Goal: Task Accomplishment & Management: Complete application form

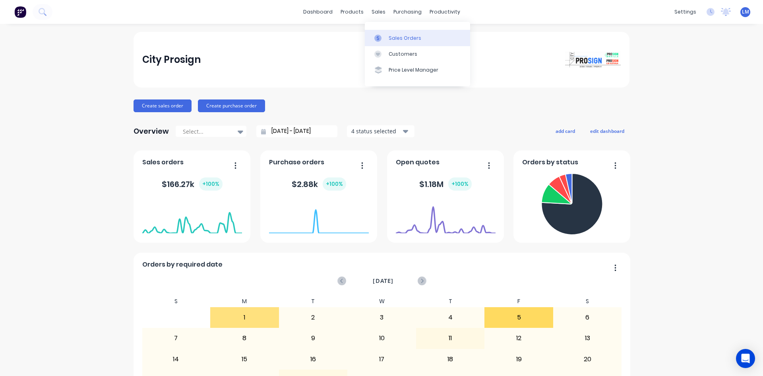
click at [405, 38] on div "Sales Orders" at bounding box center [405, 38] width 33 height 7
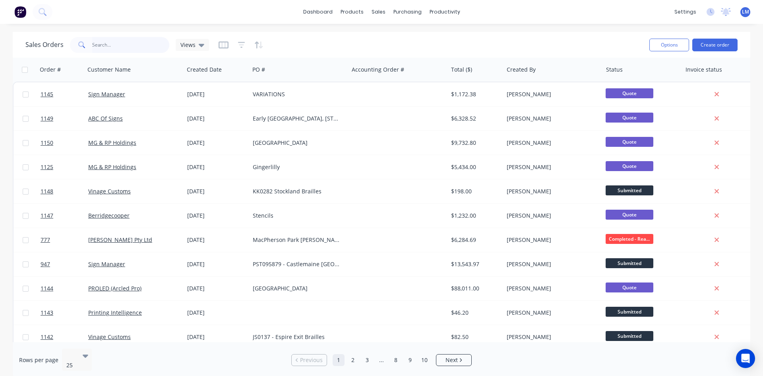
click at [111, 50] on input "text" at bounding box center [131, 45] width 78 height 16
type input "mood"
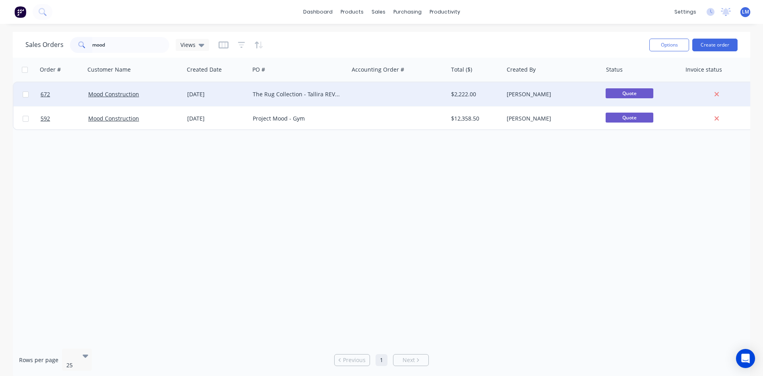
click at [403, 92] on div at bounding box center [398, 94] width 99 height 24
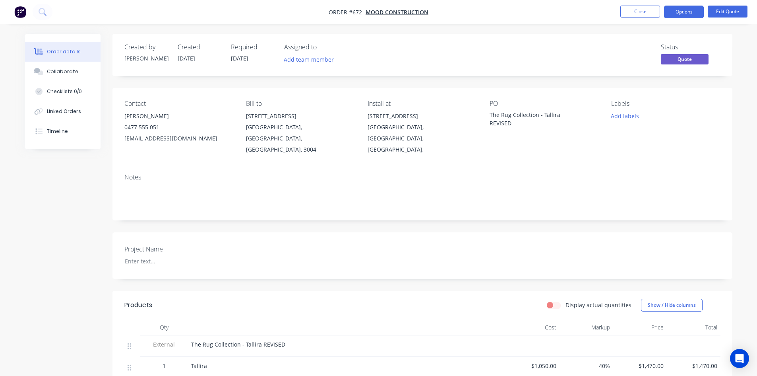
click at [247, 54] on span "[DATE]" at bounding box center [239, 58] width 17 height 8
click at [731, 12] on button "Edit Quote" at bounding box center [728, 12] width 40 height 12
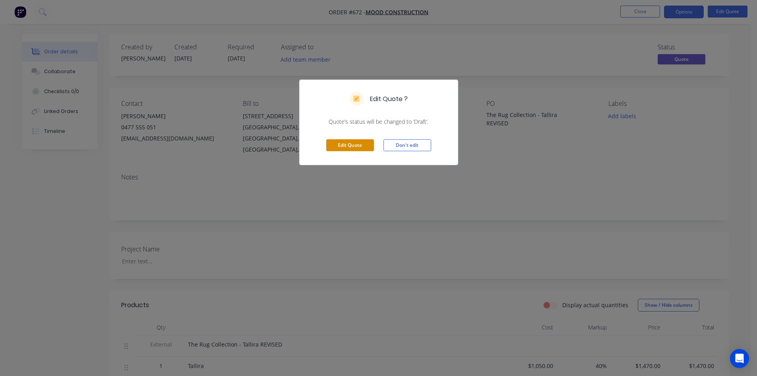
click at [352, 142] on button "Edit Quote" at bounding box center [350, 145] width 48 height 12
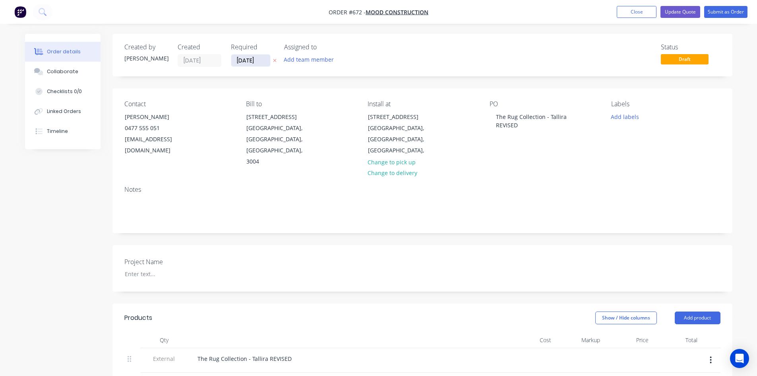
click at [251, 62] on input "[DATE]" at bounding box center [250, 60] width 39 height 12
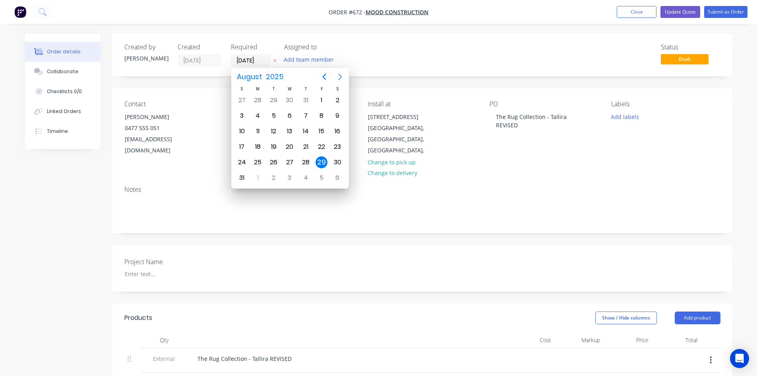
click at [341, 76] on icon "Next page" at bounding box center [340, 77] width 4 height 6
click at [278, 115] on div "9" at bounding box center [274, 116] width 12 height 12
type input "[DATE]"
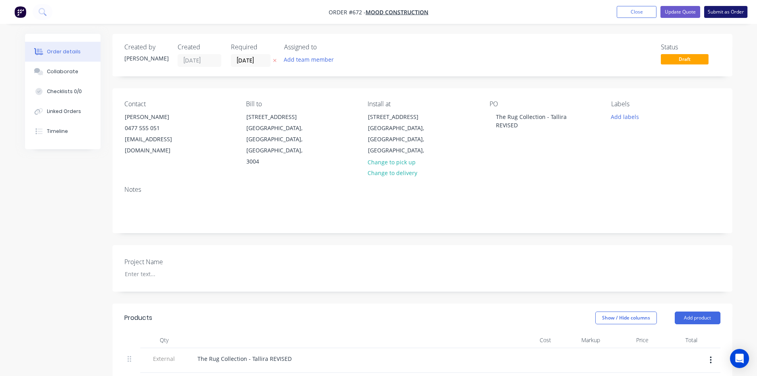
click at [719, 14] on button "Submit as Order" at bounding box center [726, 12] width 43 height 12
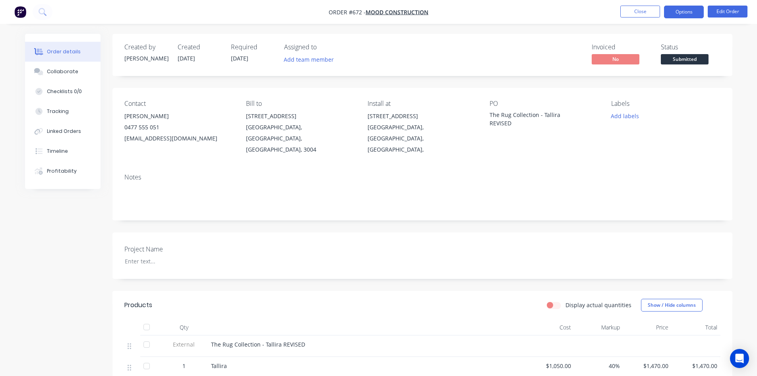
click at [680, 11] on button "Options" at bounding box center [684, 12] width 40 height 13
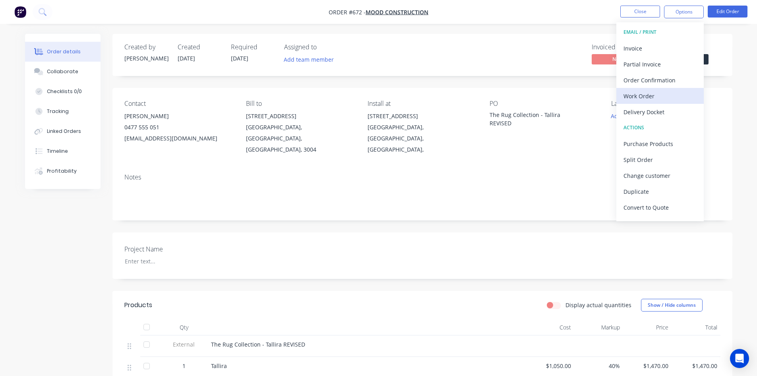
click at [667, 94] on div "Work Order" at bounding box center [660, 96] width 73 height 12
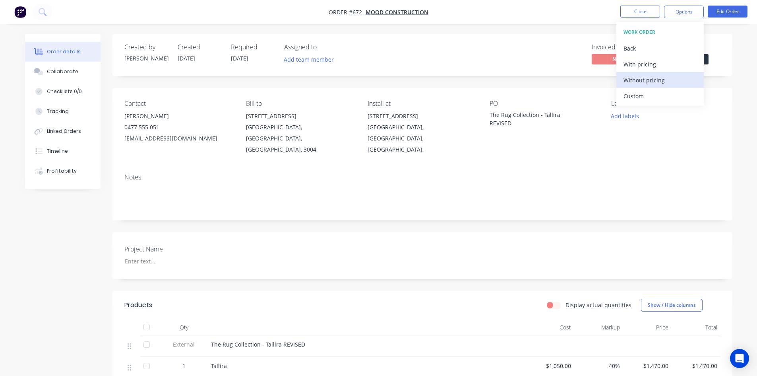
click at [660, 83] on div "Without pricing" at bounding box center [660, 80] width 73 height 12
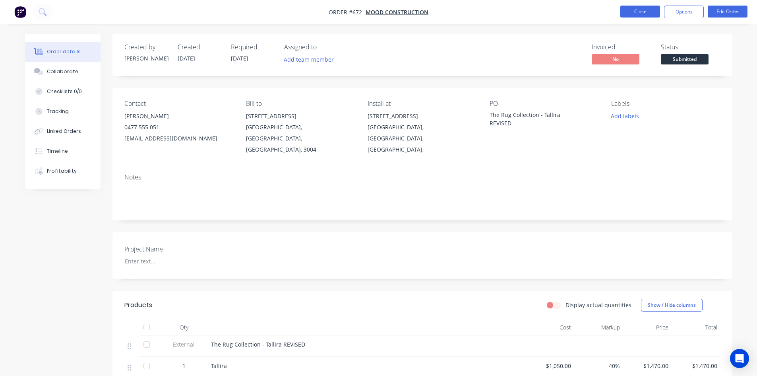
click at [640, 17] on button "Close" at bounding box center [641, 12] width 40 height 12
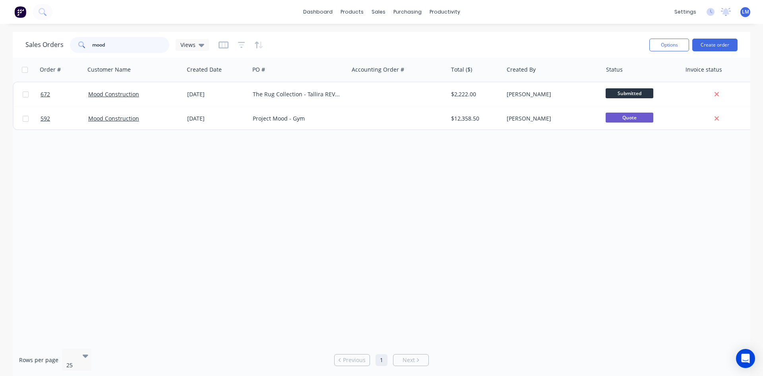
drag, startPoint x: 133, startPoint y: 45, endPoint x: 85, endPoint y: 44, distance: 48.5
click at [85, 44] on div "mood" at bounding box center [119, 45] width 99 height 16
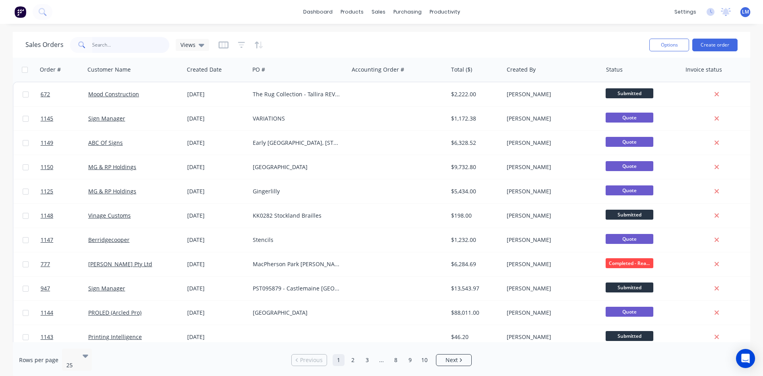
click at [132, 47] on input "text" at bounding box center [131, 45] width 78 height 16
type input "360"
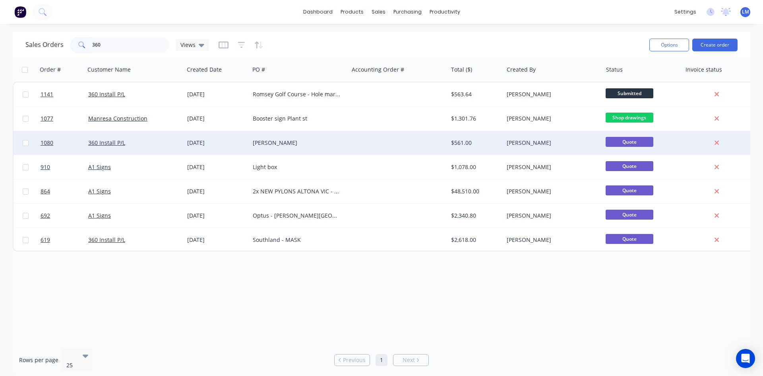
click at [142, 145] on div "360 Install P/L" at bounding box center [132, 143] width 88 height 8
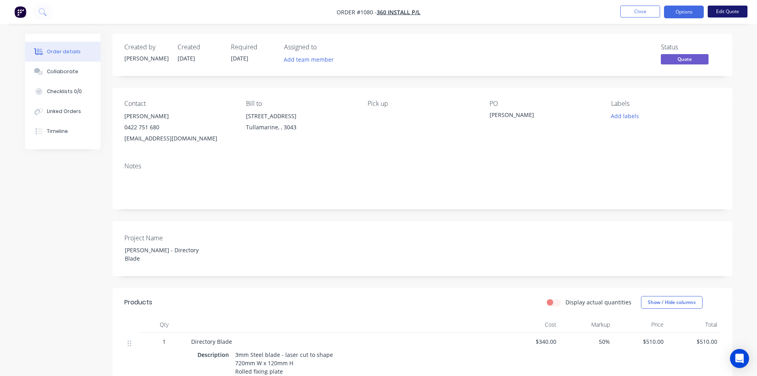
click at [732, 14] on button "Edit Quote" at bounding box center [728, 12] width 40 height 12
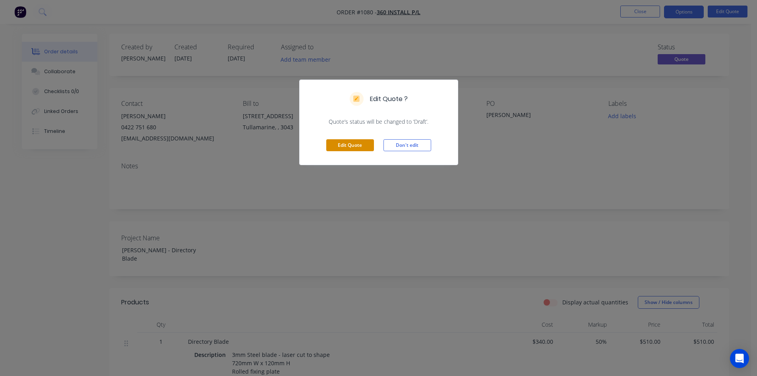
click at [350, 144] on button "Edit Quote" at bounding box center [350, 145] width 48 height 12
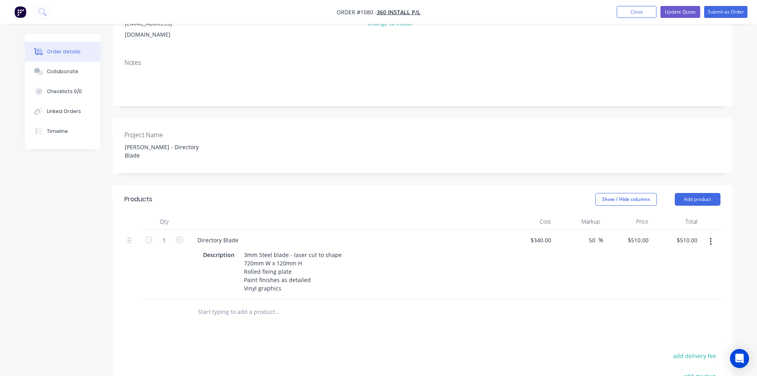
scroll to position [248, 0]
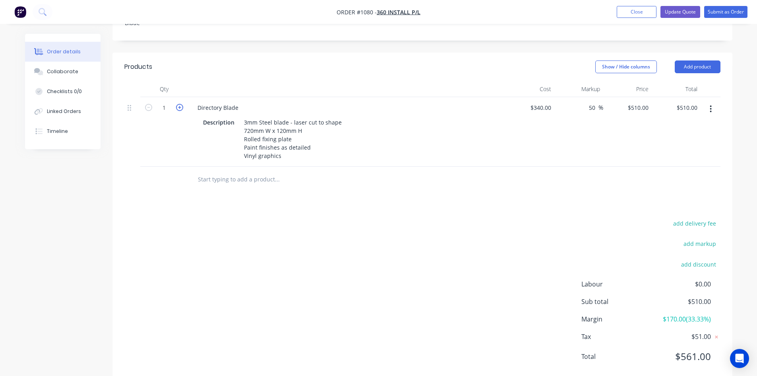
click at [181, 104] on icon "button" at bounding box center [179, 107] width 7 height 7
type input "2"
type input "$1,020.00"
click at [181, 104] on icon "button" at bounding box center [179, 107] width 7 height 7
type input "3"
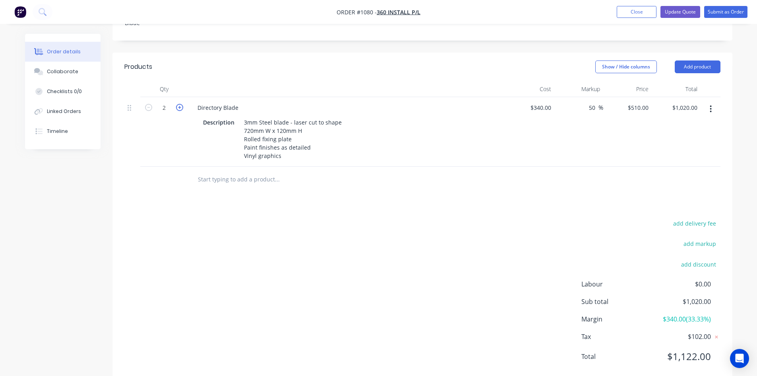
type input "$1,530.00"
click at [181, 104] on icon "button" at bounding box center [179, 107] width 7 height 7
type input "4"
type input "$2,040.00"
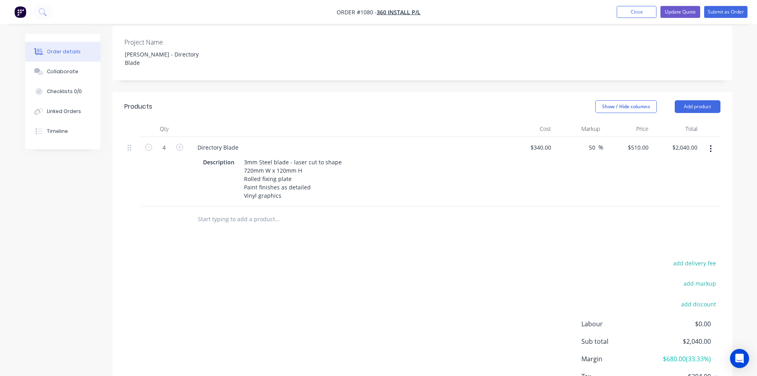
scroll to position [0, 0]
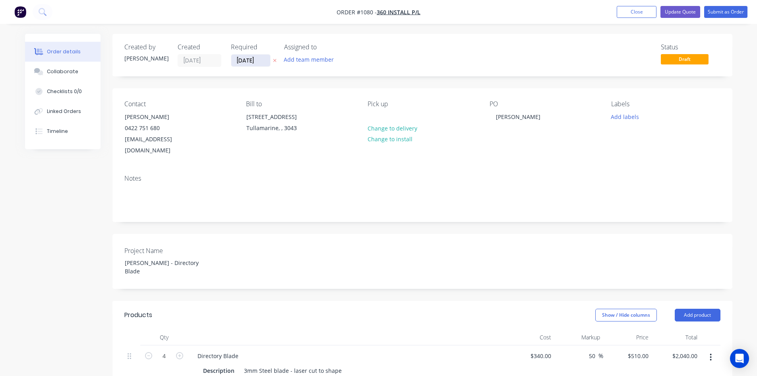
click at [260, 62] on input "[DATE]" at bounding box center [250, 60] width 39 height 12
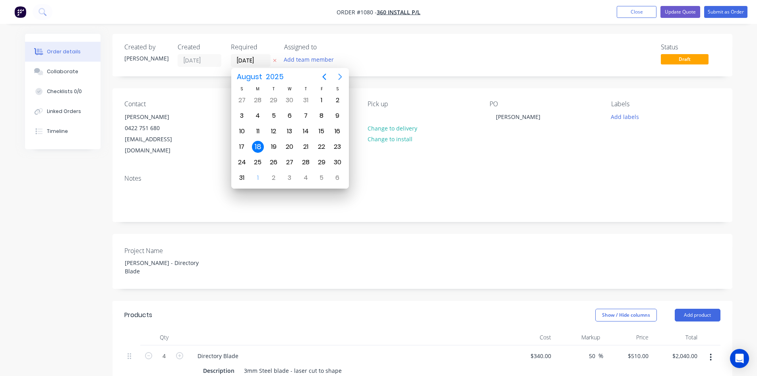
click at [340, 77] on icon "Next page" at bounding box center [341, 77] width 10 height 10
click at [258, 131] on div "15" at bounding box center [258, 131] width 12 height 12
type input "[DATE]"
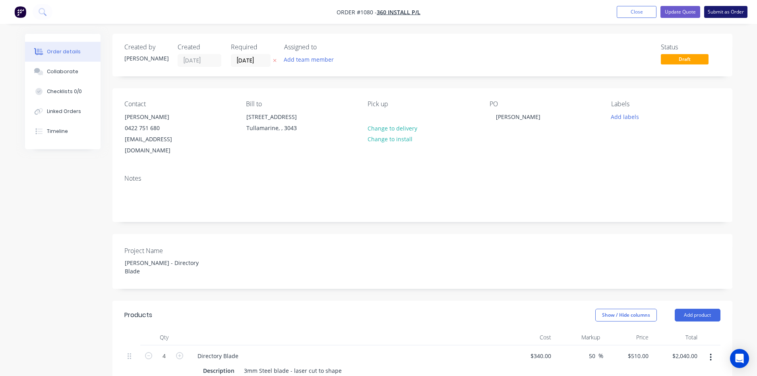
click at [726, 12] on button "Submit as Order" at bounding box center [726, 12] width 43 height 12
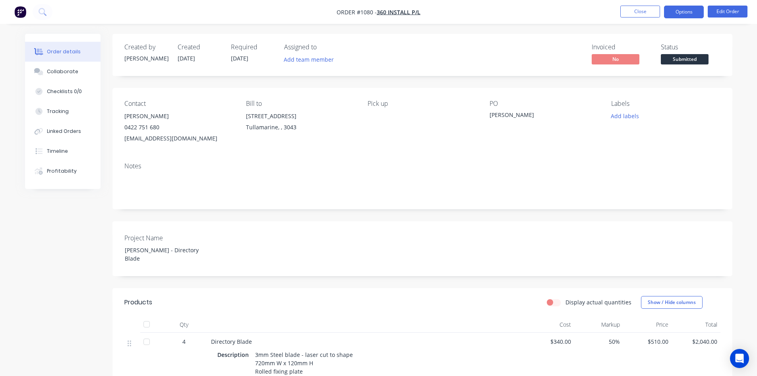
click at [687, 14] on button "Options" at bounding box center [684, 12] width 40 height 13
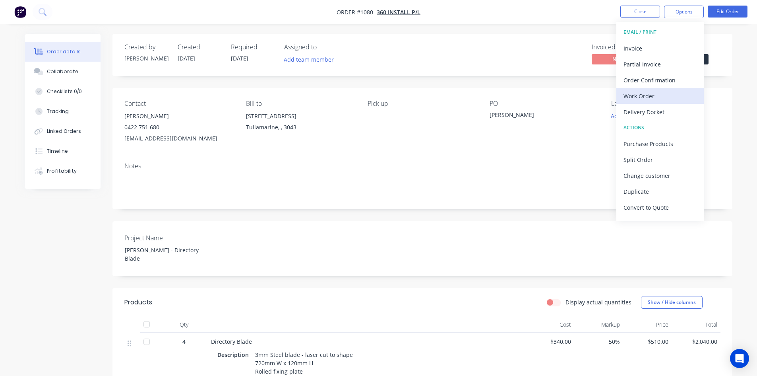
click at [664, 94] on div "Work Order" at bounding box center [660, 96] width 73 height 12
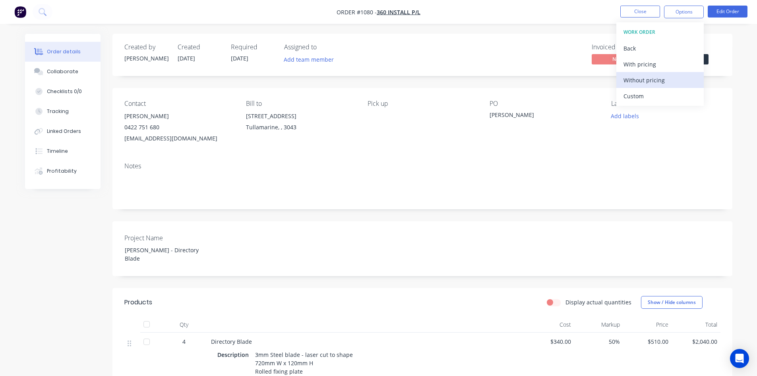
click at [659, 82] on div "Without pricing" at bounding box center [660, 80] width 73 height 12
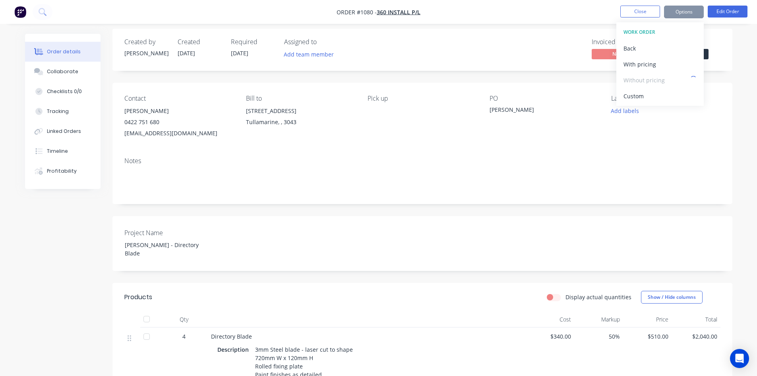
scroll to position [40, 0]
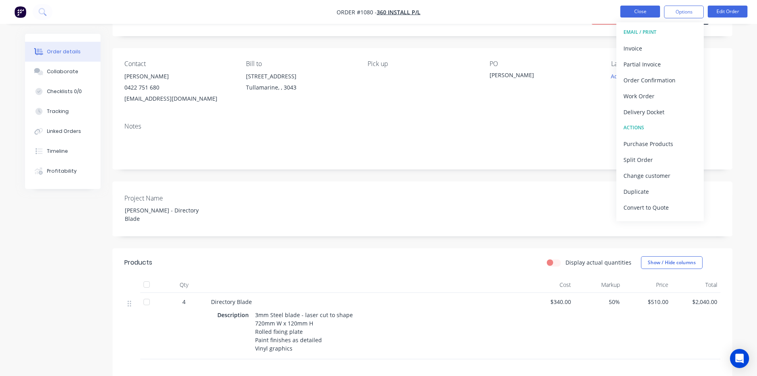
click at [645, 12] on button "Close" at bounding box center [641, 12] width 40 height 12
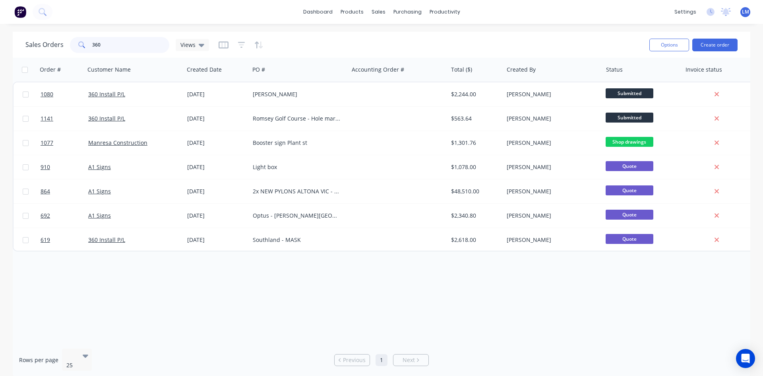
drag, startPoint x: 105, startPoint y: 47, endPoint x: 77, endPoint y: 45, distance: 28.3
click at [77, 45] on div "360" at bounding box center [119, 45] width 99 height 16
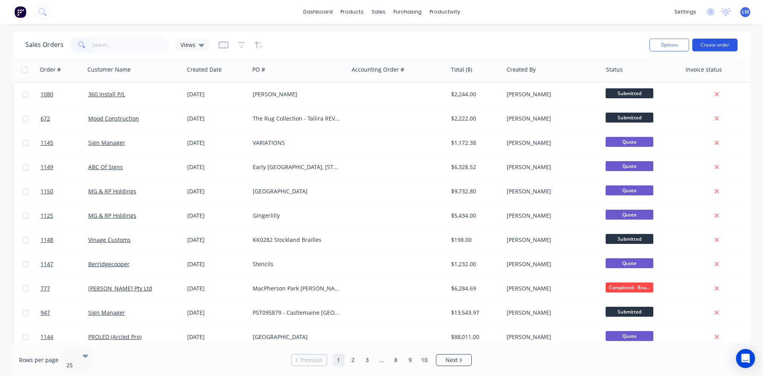
click at [718, 47] on button "Create order" at bounding box center [715, 45] width 45 height 13
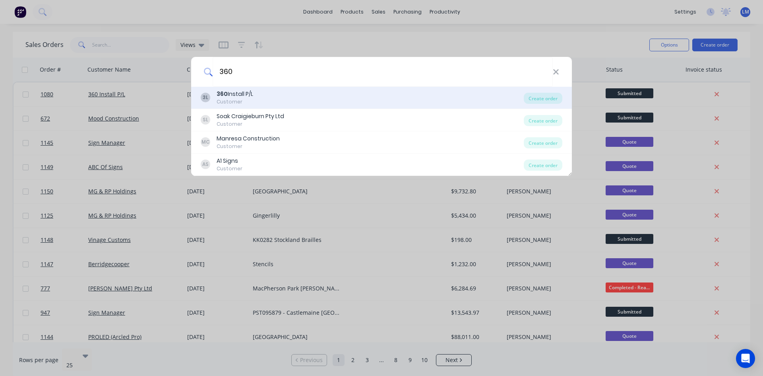
type input "360"
click at [244, 91] on div "360 Install P/L" at bounding box center [235, 94] width 37 height 8
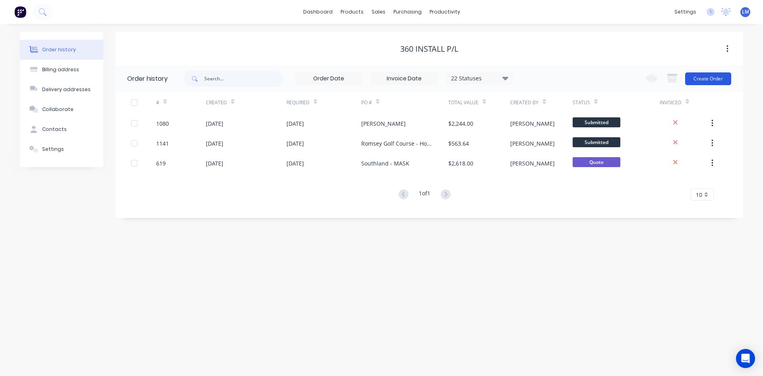
click at [709, 80] on button "Create Order" at bounding box center [708, 78] width 46 height 13
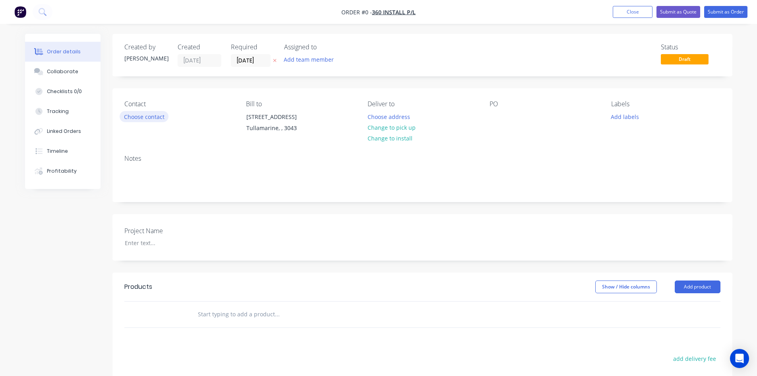
click at [157, 117] on button "Choose contact" at bounding box center [144, 116] width 49 height 11
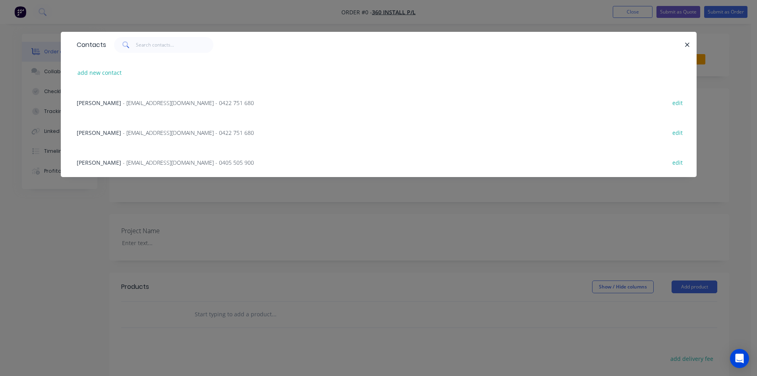
click at [130, 166] on div "[PERSON_NAME] - [PERSON_NAME][EMAIL_ADDRESS][DOMAIN_NAME] - 0405 505 900" at bounding box center [165, 162] width 177 height 8
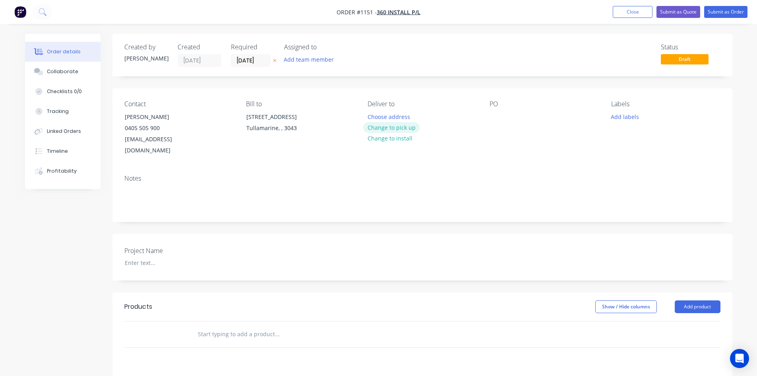
click at [402, 130] on button "Change to pick up" at bounding box center [391, 127] width 56 height 11
click at [496, 117] on div at bounding box center [496, 117] width 13 height 12
drag, startPoint x: 531, startPoint y: 113, endPoint x: 479, endPoint y: 118, distance: 51.9
click at [479, 118] on div "Contact [PERSON_NAME] [PHONE_NUMBER] [EMAIL_ADDRESS][DOMAIN_NAME] Bill to [STRE…" at bounding box center [423, 128] width 620 height 80
copy div "PAN PACIFIC"
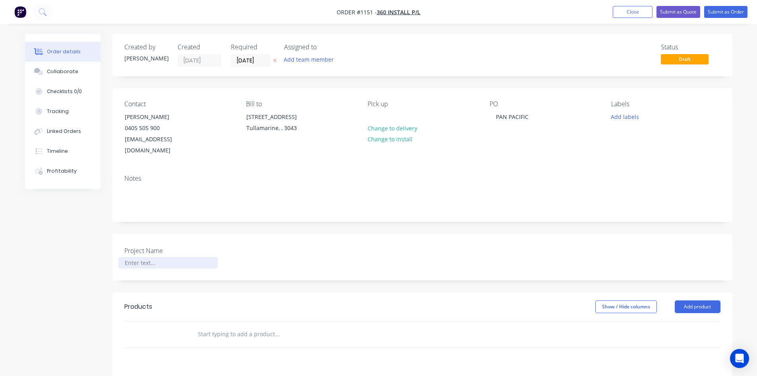
click at [146, 257] on div at bounding box center [167, 263] width 99 height 12
paste div
click at [270, 326] on input "text" at bounding box center [277, 334] width 159 height 16
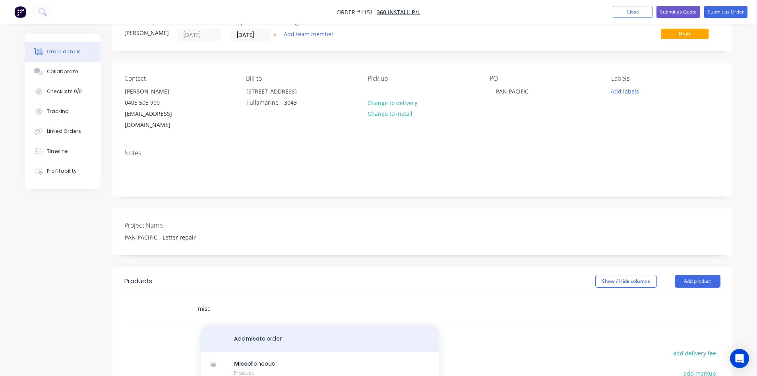
scroll to position [40, 0]
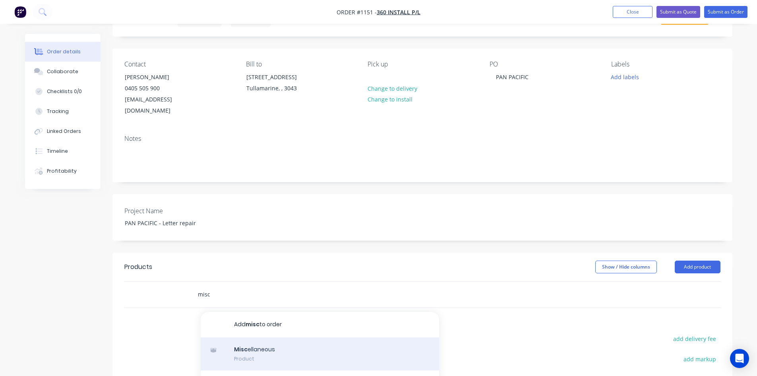
type input "misc"
click at [287, 349] on div "Misc ellaneous Product" at bounding box center [320, 353] width 239 height 33
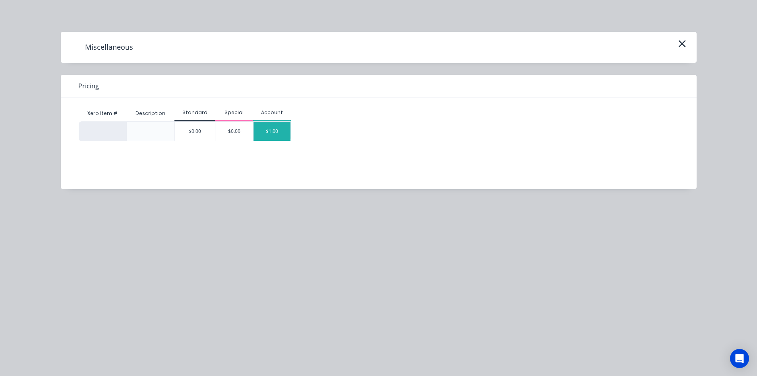
click at [278, 130] on div "$1.00" at bounding box center [272, 131] width 37 height 19
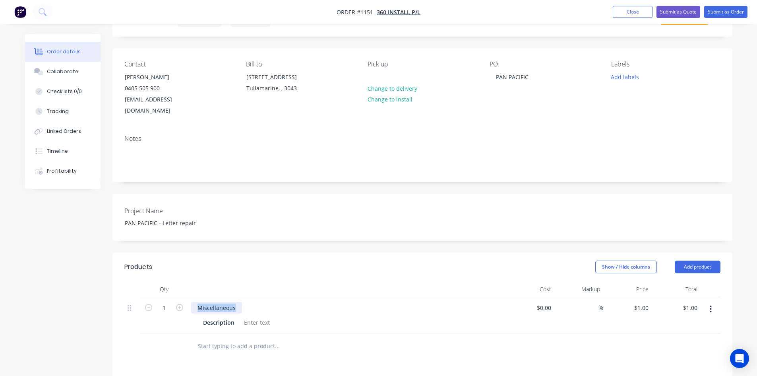
drag, startPoint x: 206, startPoint y: 302, endPoint x: 187, endPoint y: 303, distance: 18.3
click at [187, 303] on div "1 Miscellaneous Description $0.00 $0.00 % $1.00 $1.00 $1.00 $1.00" at bounding box center [422, 315] width 596 height 36
click at [247, 316] on div at bounding box center [257, 322] width 32 height 12
click at [546, 302] on input at bounding box center [545, 308] width 18 height 12
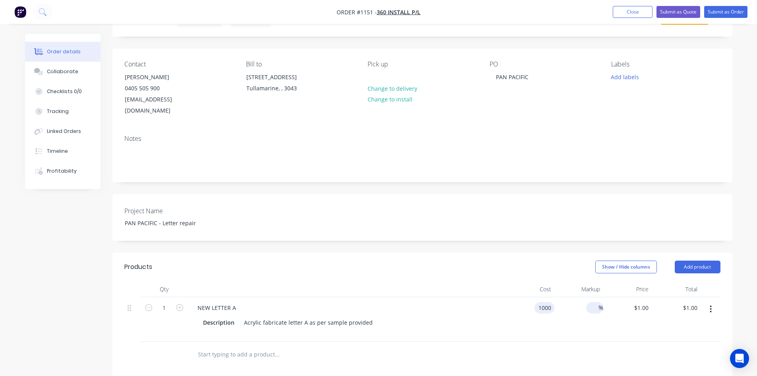
type input "$1,000.00"
click at [590, 302] on input at bounding box center [594, 308] width 9 height 12
type input "50"
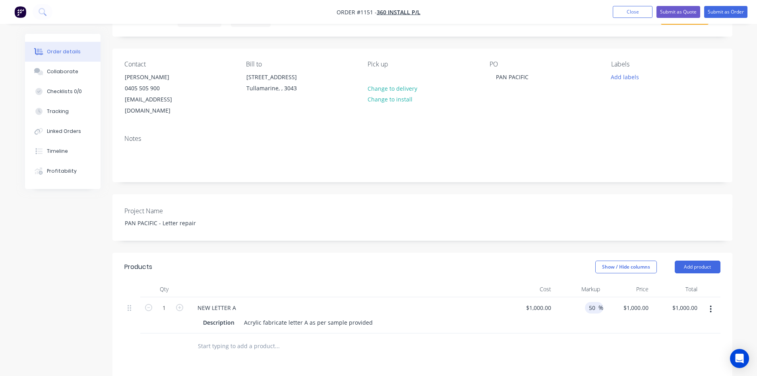
type input "$1,500.00"
drag, startPoint x: 564, startPoint y: 339, endPoint x: 561, endPoint y: 335, distance: 5.1
click at [563, 337] on div at bounding box center [422, 346] width 596 height 26
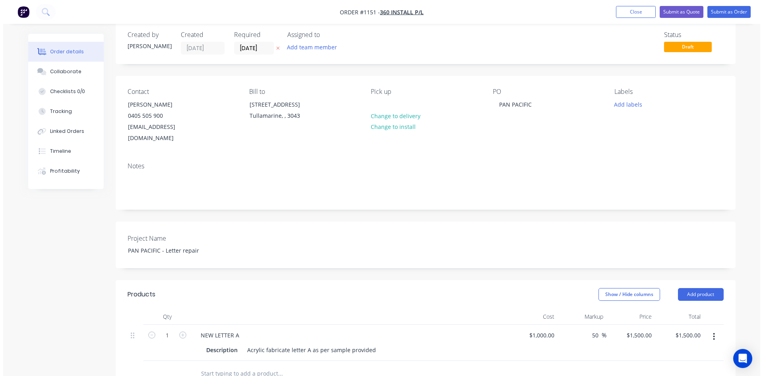
scroll to position [0, 0]
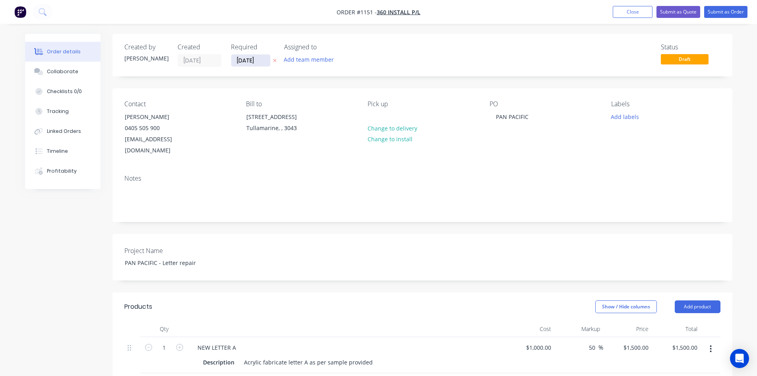
click at [256, 58] on input "[DATE]" at bounding box center [250, 60] width 39 height 12
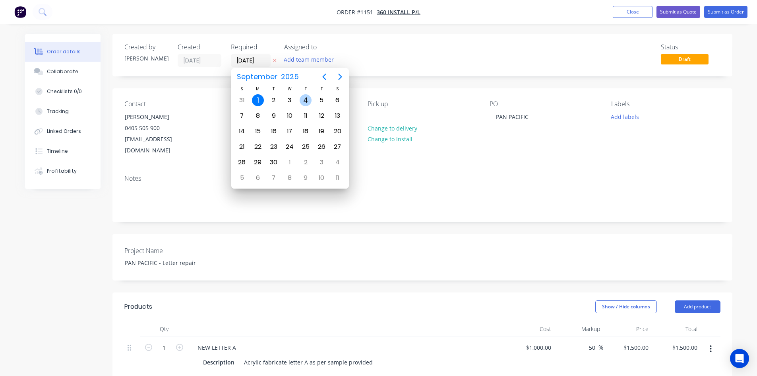
click at [308, 101] on div "4" at bounding box center [306, 100] width 12 height 12
type input "[DATE]"
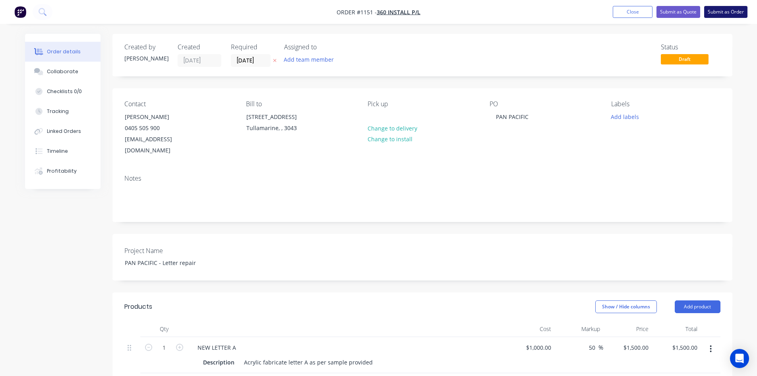
click at [713, 11] on button "Submit as Order" at bounding box center [726, 12] width 43 height 12
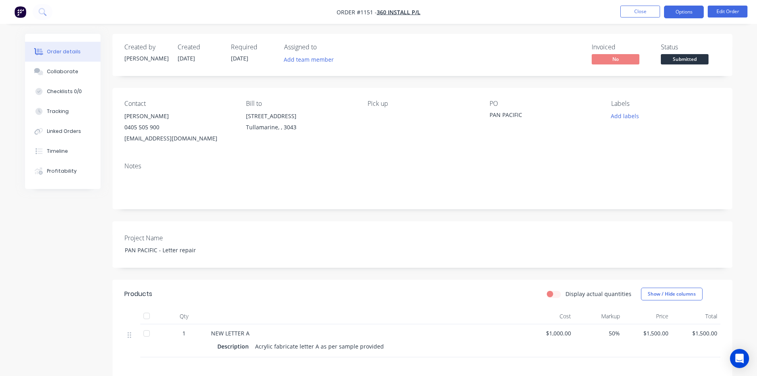
click at [687, 8] on button "Options" at bounding box center [684, 12] width 40 height 13
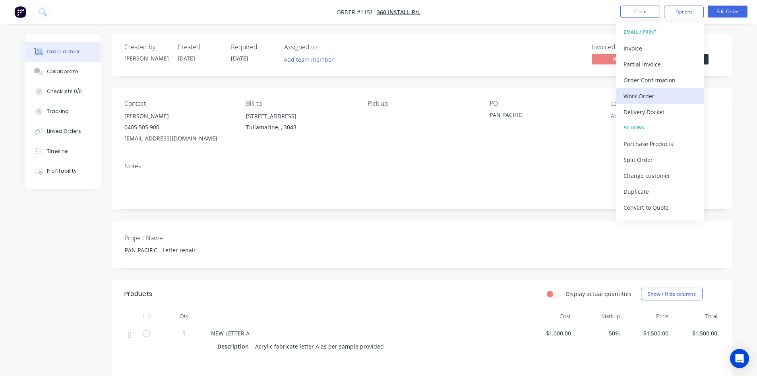
click at [652, 93] on div "Work Order" at bounding box center [660, 96] width 73 height 12
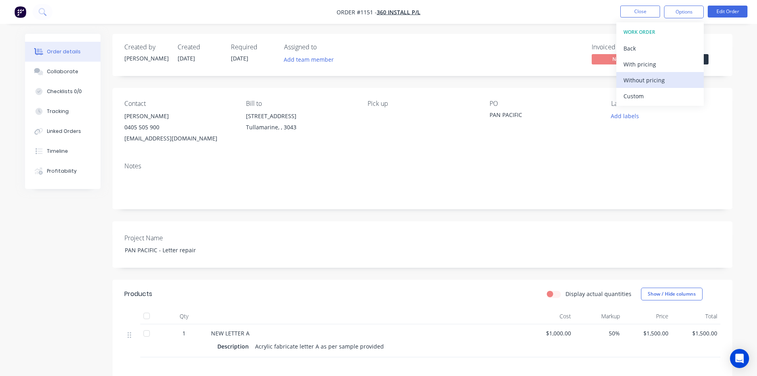
click at [643, 78] on div "Without pricing" at bounding box center [660, 80] width 73 height 12
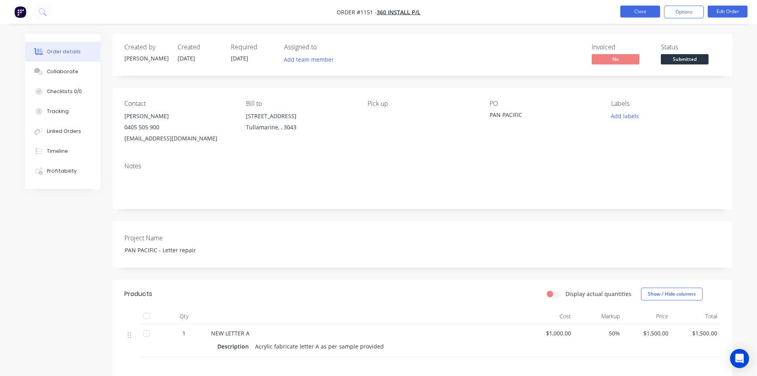
click at [637, 15] on button "Close" at bounding box center [641, 12] width 40 height 12
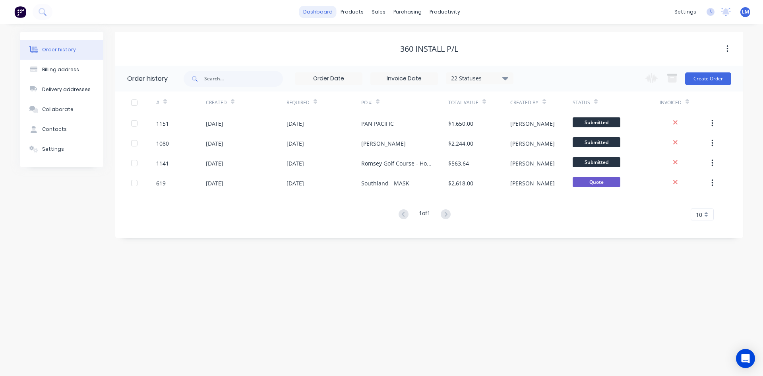
click at [323, 13] on link "dashboard" at bounding box center [317, 12] width 37 height 12
